Goal: Information Seeking & Learning: Learn about a topic

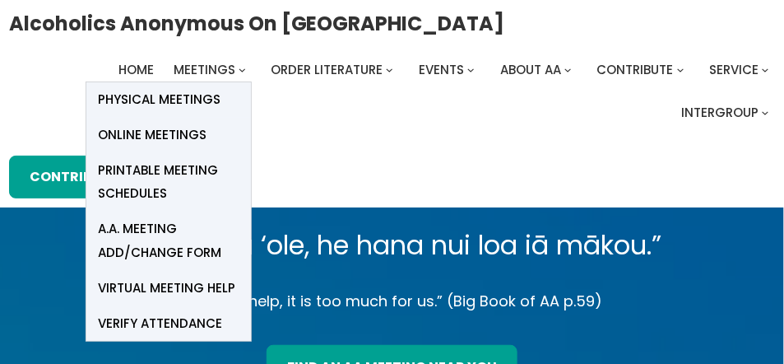
click at [165, 130] on span "Online Meetings" at bounding box center [153, 134] width 109 height 23
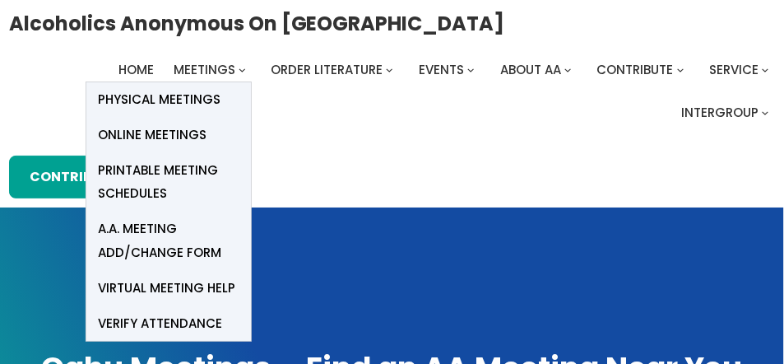
click at [181, 130] on span "Online Meetings" at bounding box center [153, 134] width 109 height 23
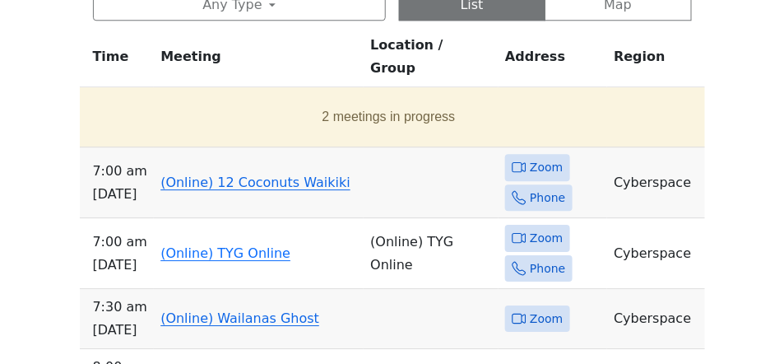
scroll to position [1020, 0]
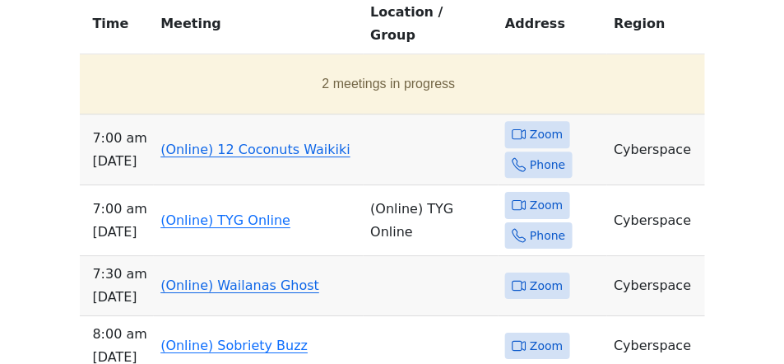
click at [264, 141] on link "(Online) 12 Coconuts Waikiki" at bounding box center [255, 149] width 190 height 16
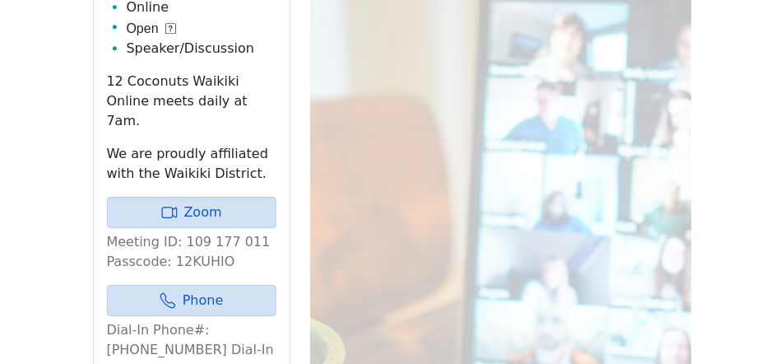
scroll to position [1085, 0]
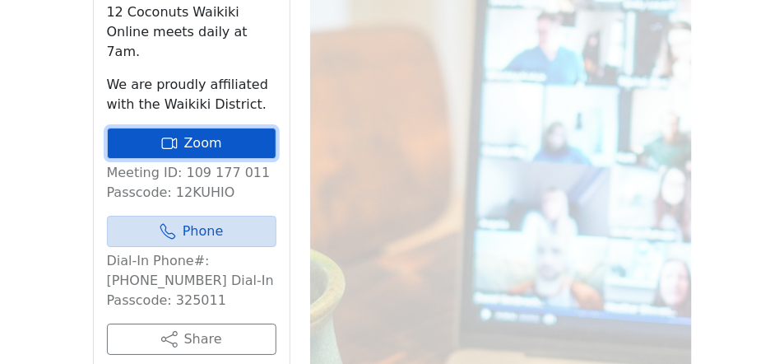
click at [177, 135] on icon at bounding box center [169, 143] width 16 height 16
